Goal: Task Accomplishment & Management: Complete application form

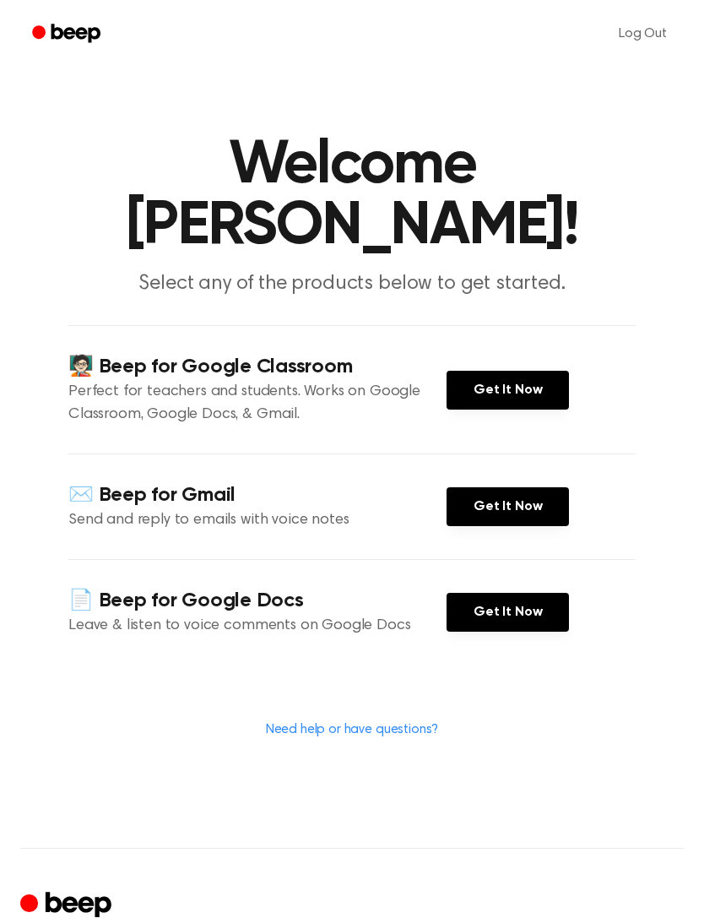
click at [558, 593] on link "Get It Now" at bounding box center [508, 612] width 122 height 39
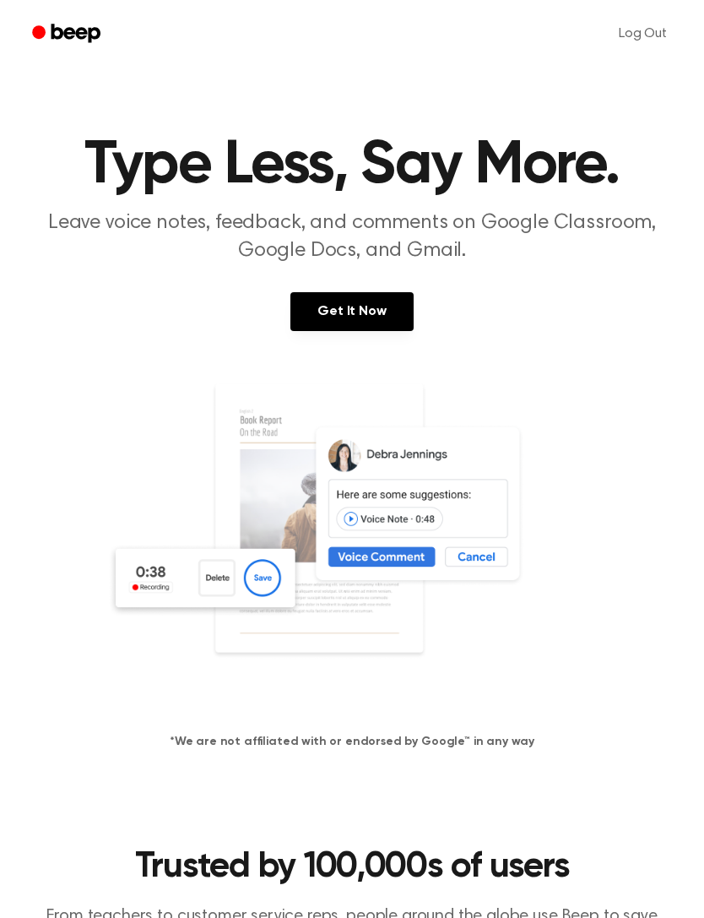
click at [341, 300] on link "Get It Now" at bounding box center [351, 311] width 122 height 39
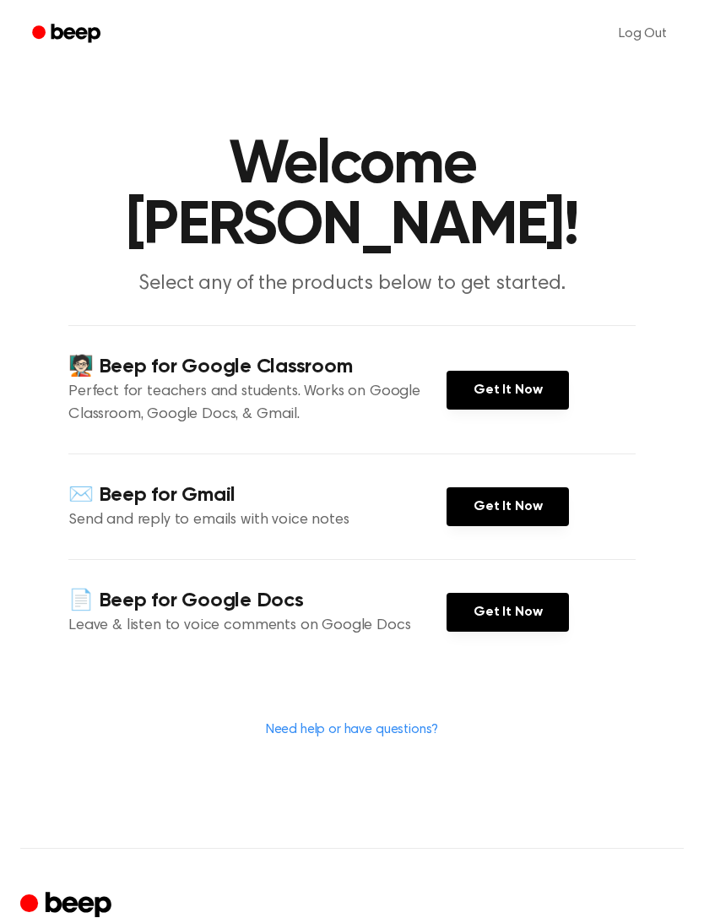
click at [497, 593] on link "Get It Now" at bounding box center [508, 612] width 122 height 39
